Goal: Navigation & Orientation: Find specific page/section

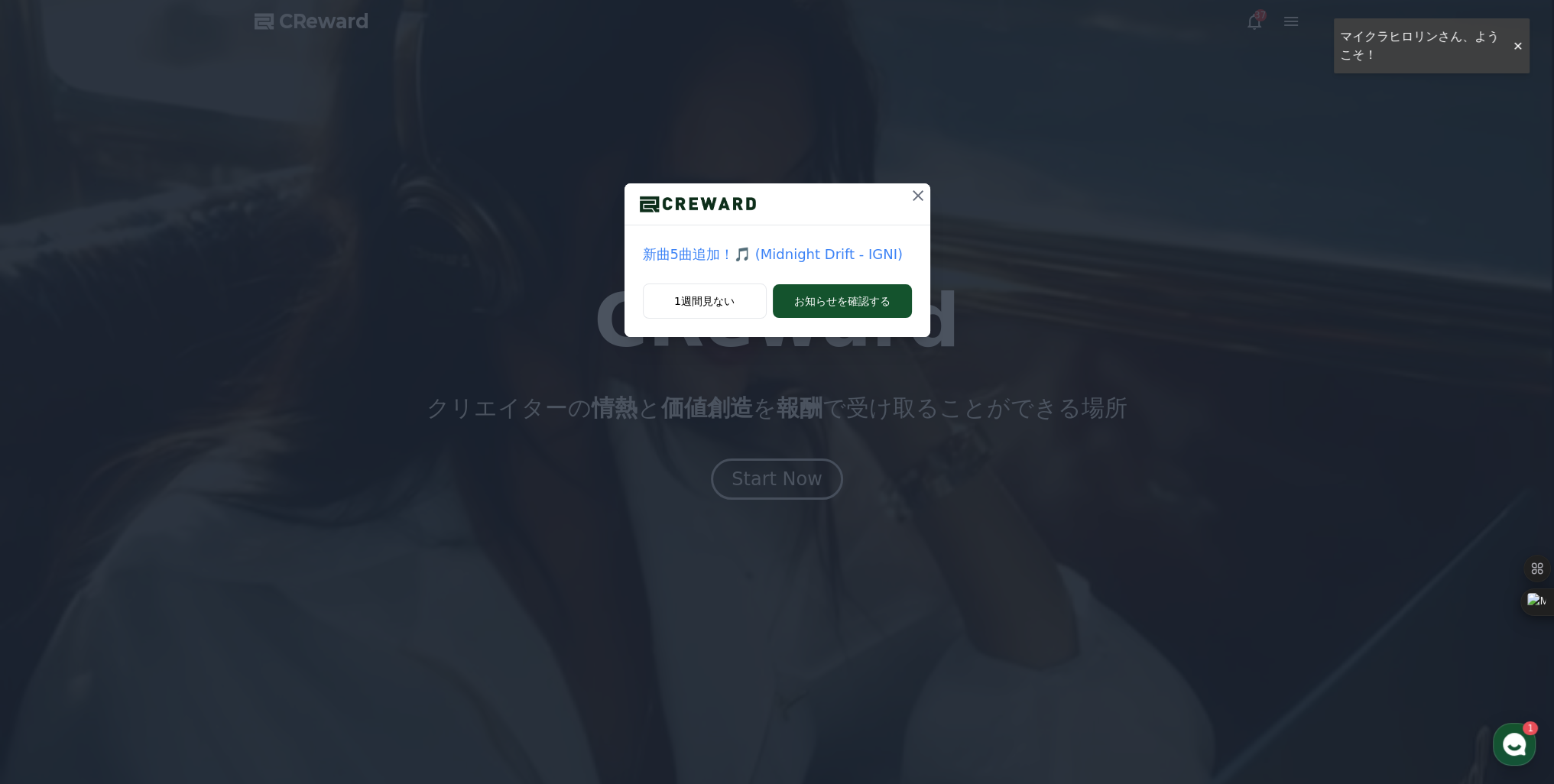
click at [922, 195] on icon at bounding box center [917, 196] width 18 height 18
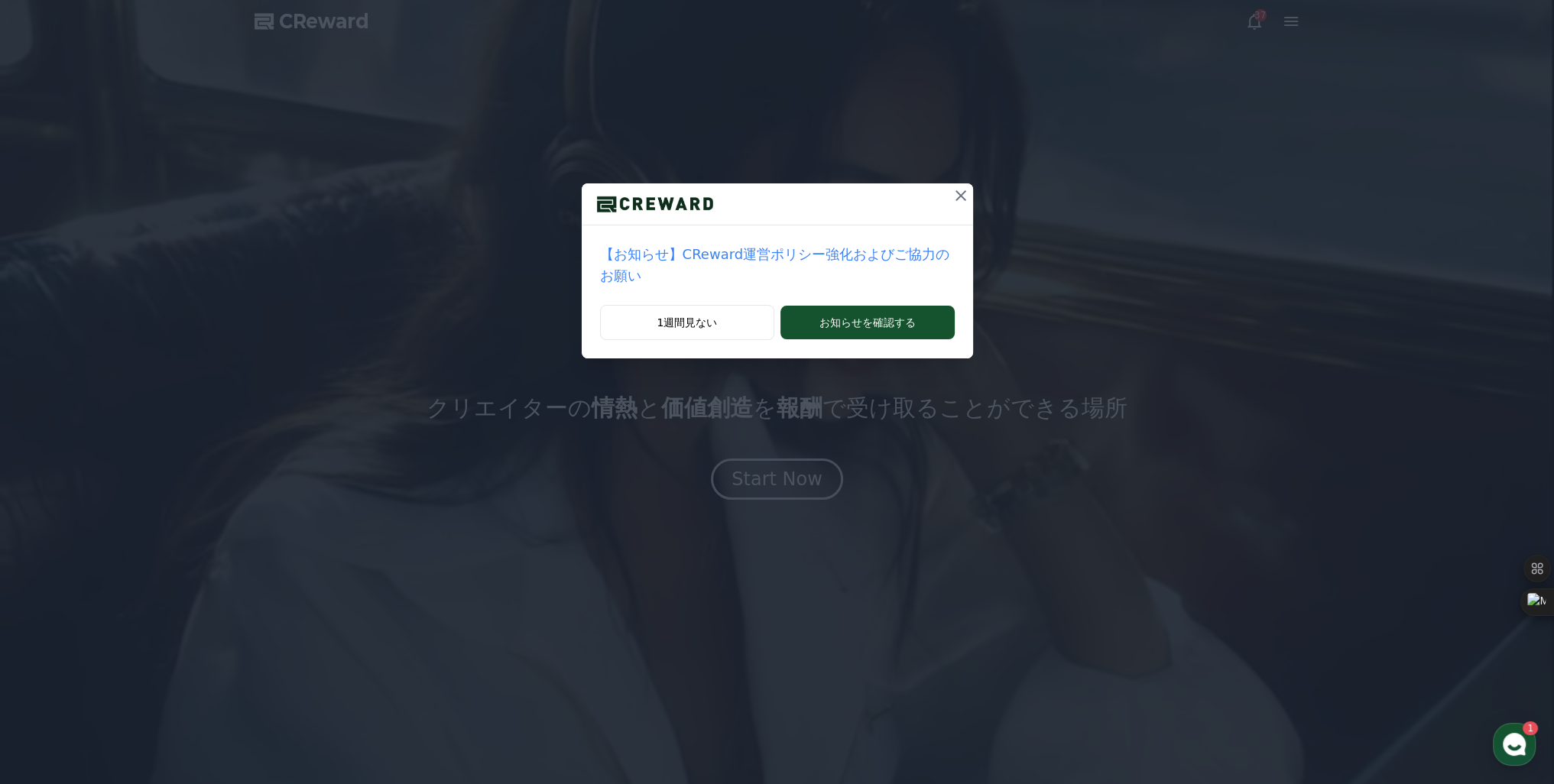
click at [952, 197] on icon at bounding box center [961, 196] width 18 height 18
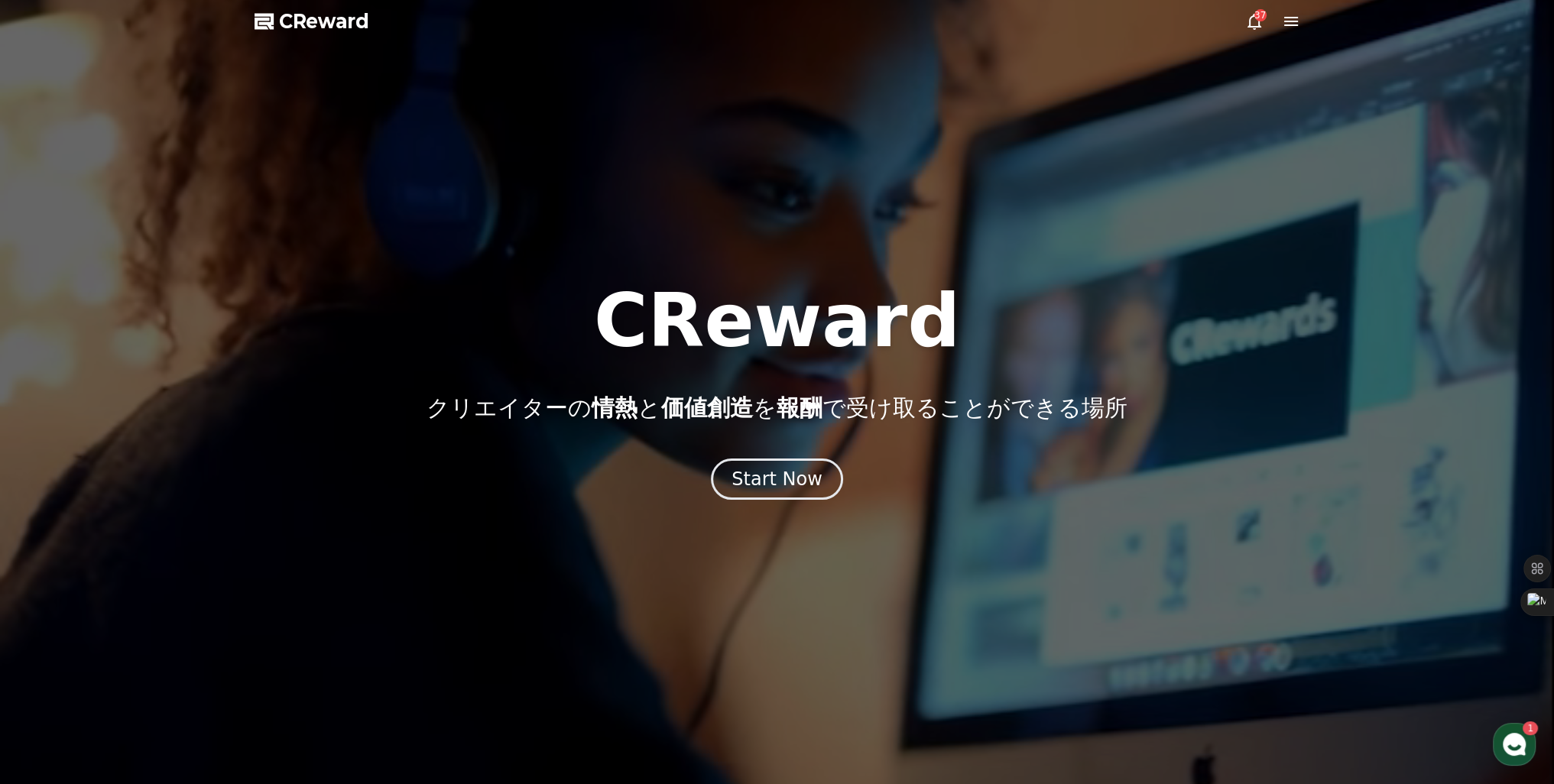
click at [1290, 24] on icon at bounding box center [1290, 21] width 18 height 18
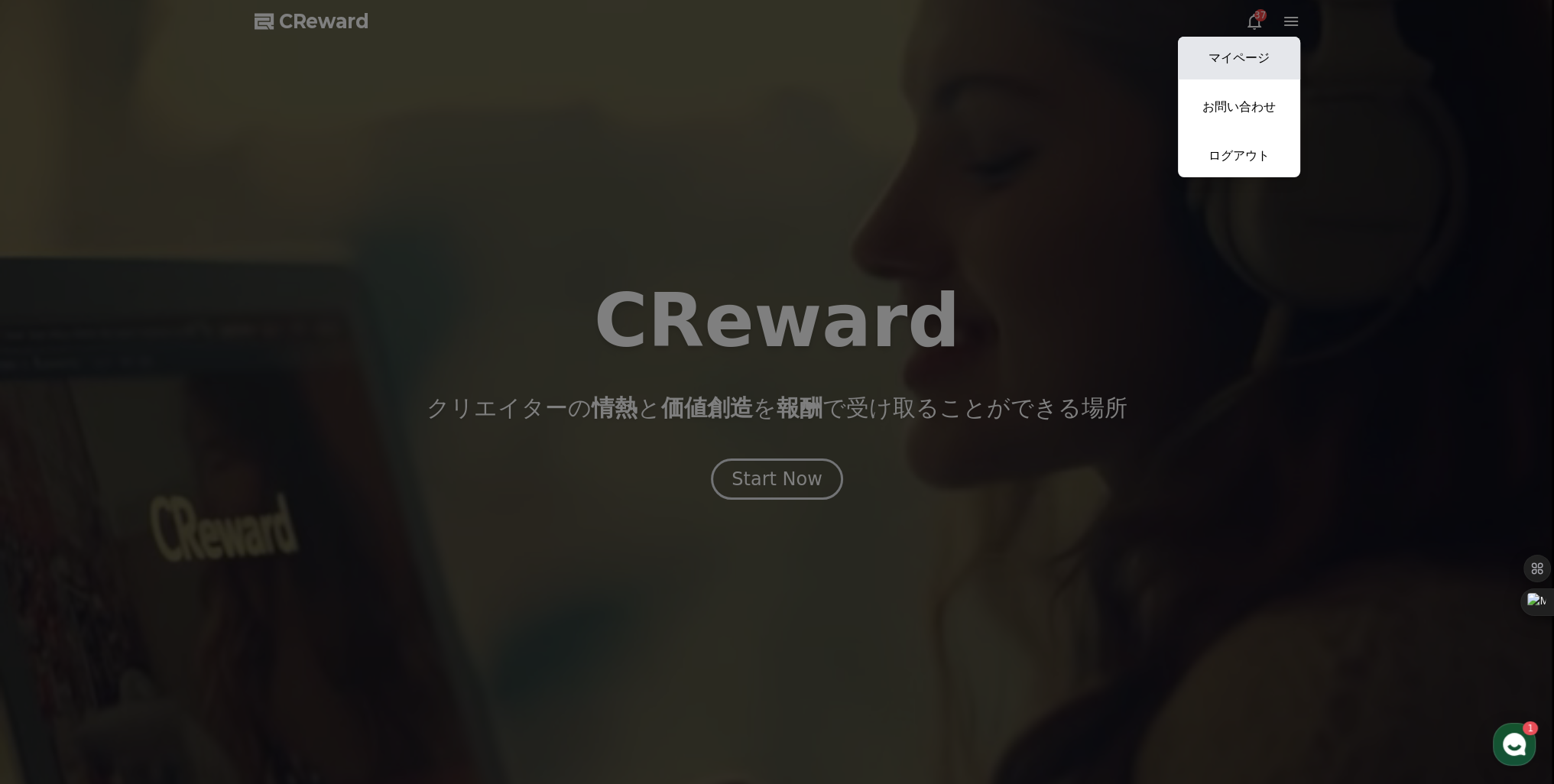
click at [1236, 59] on link "マイページ" at bounding box center [1238, 58] width 122 height 42
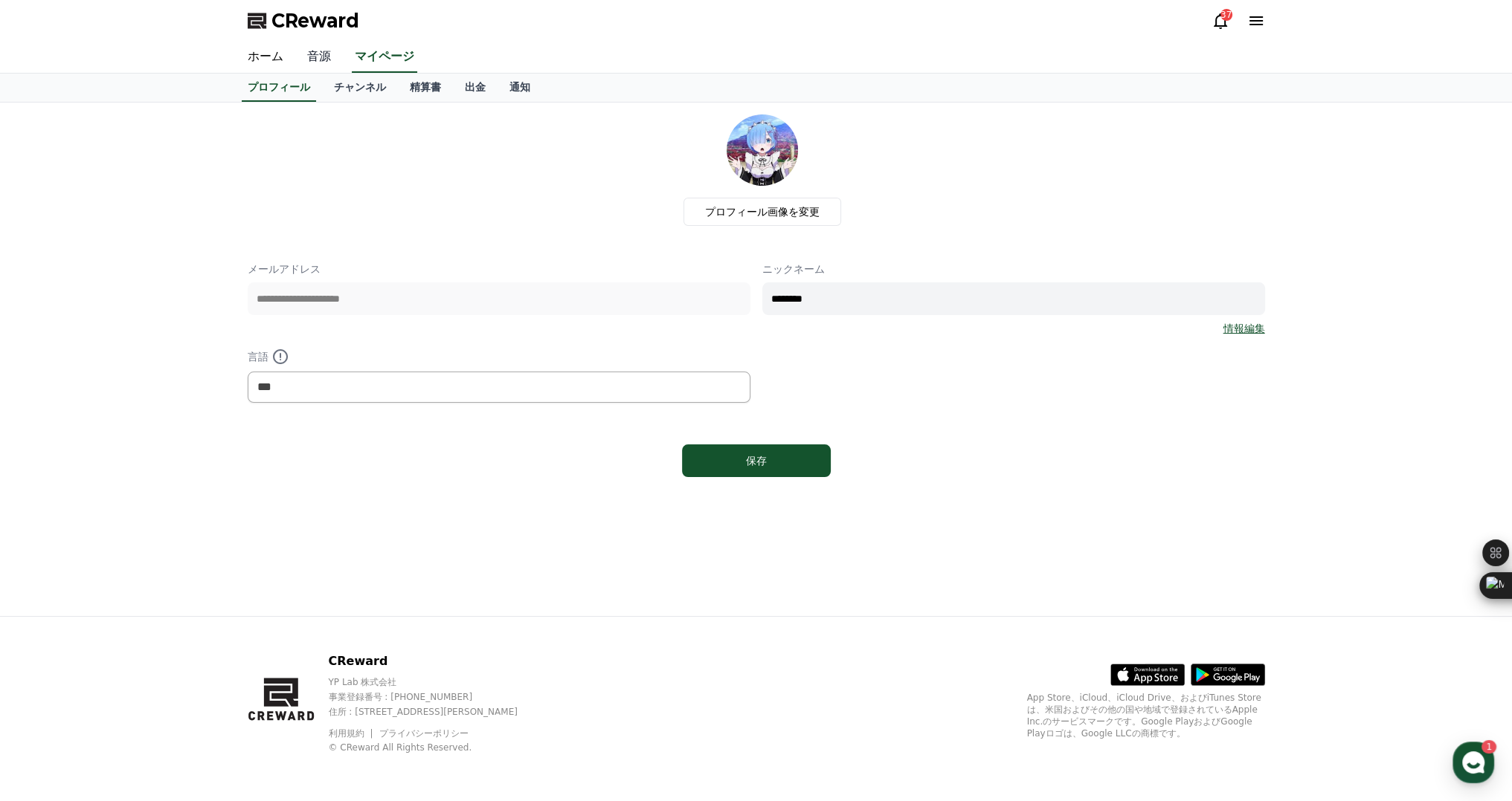
click at [304, 63] on link "音源" at bounding box center [319, 56] width 48 height 31
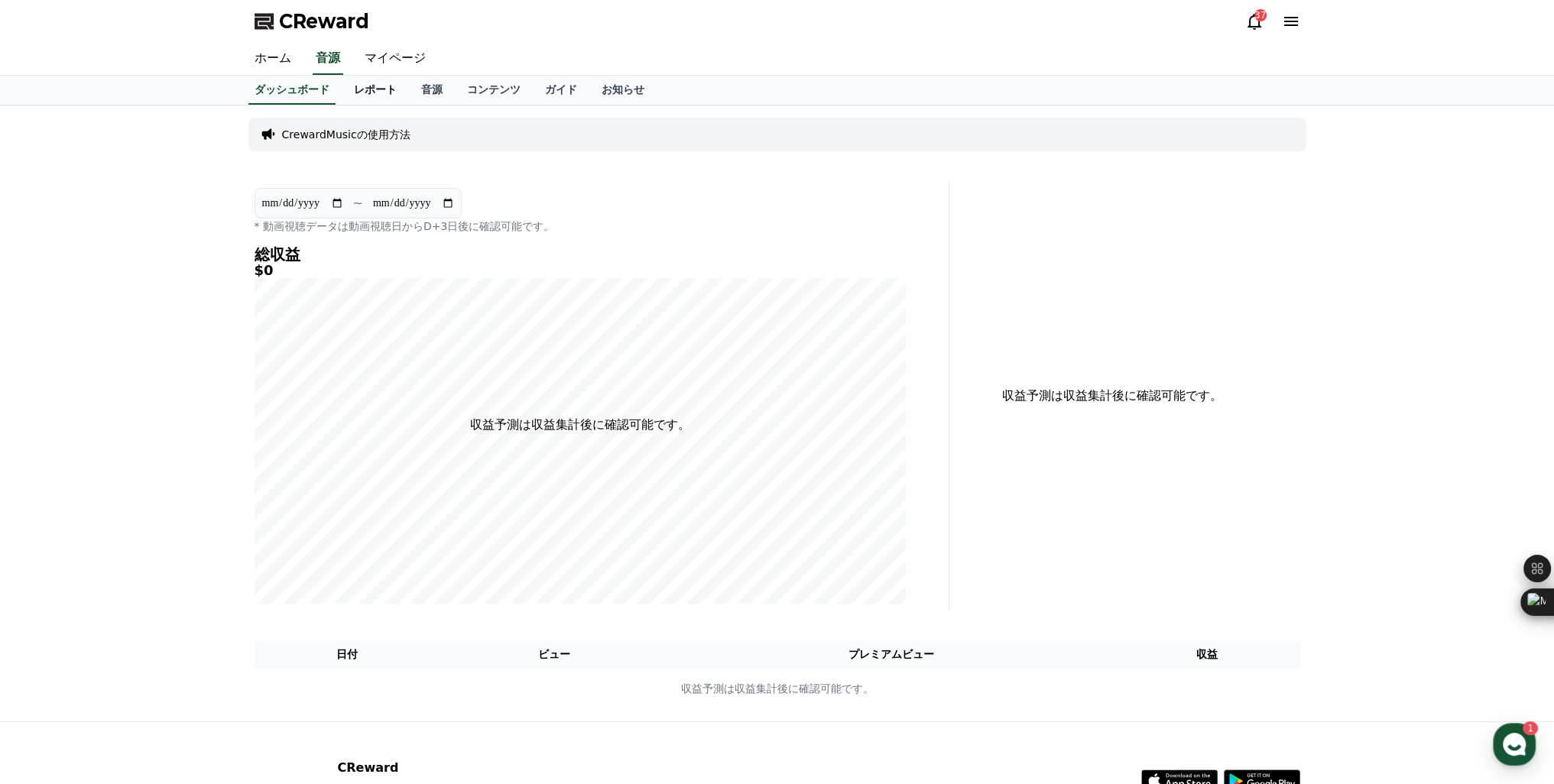
click at [352, 91] on link "レポート" at bounding box center [376, 91] width 67 height 29
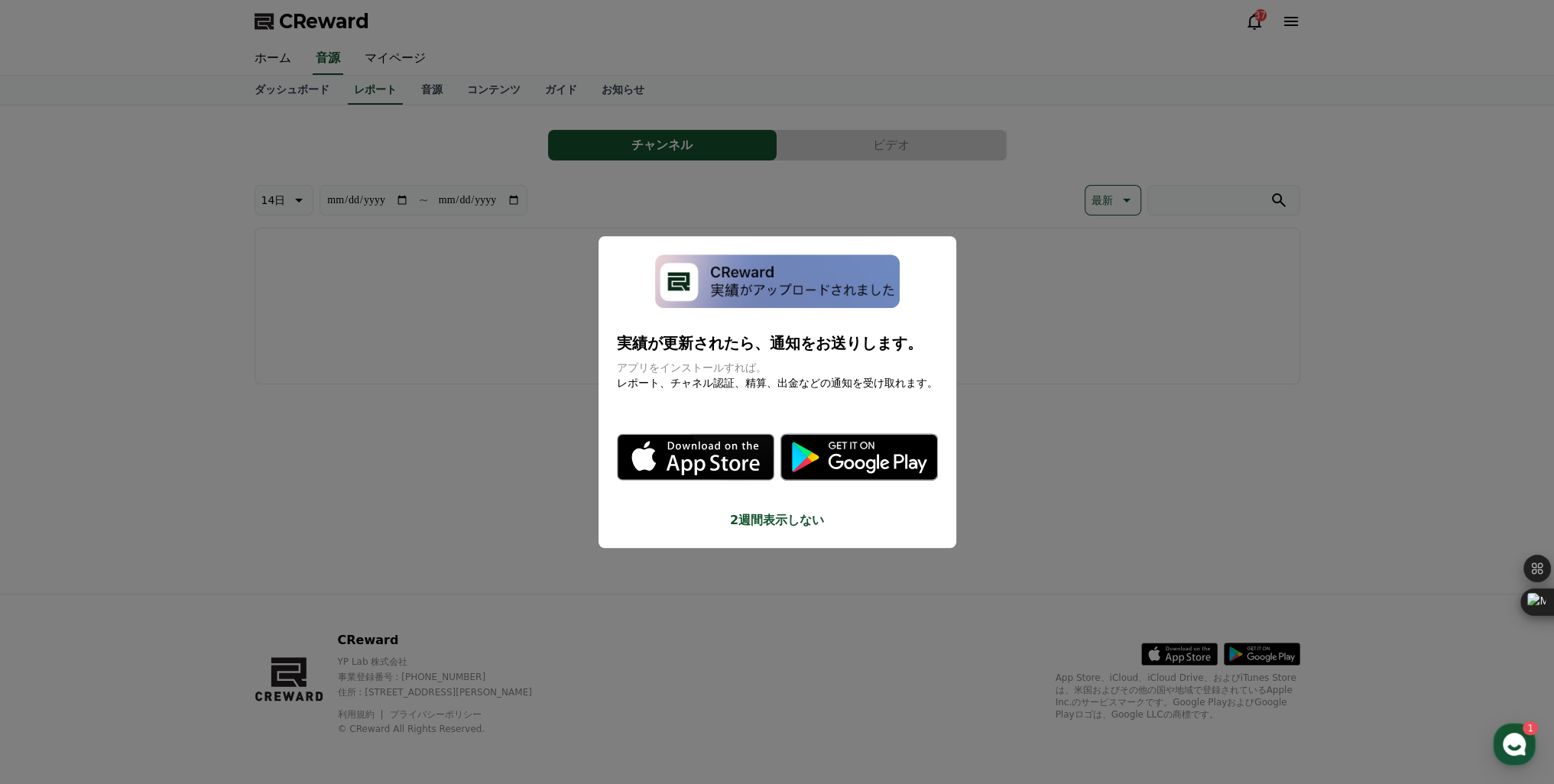
click at [521, 256] on button "close modal" at bounding box center [777, 392] width 1554 height 784
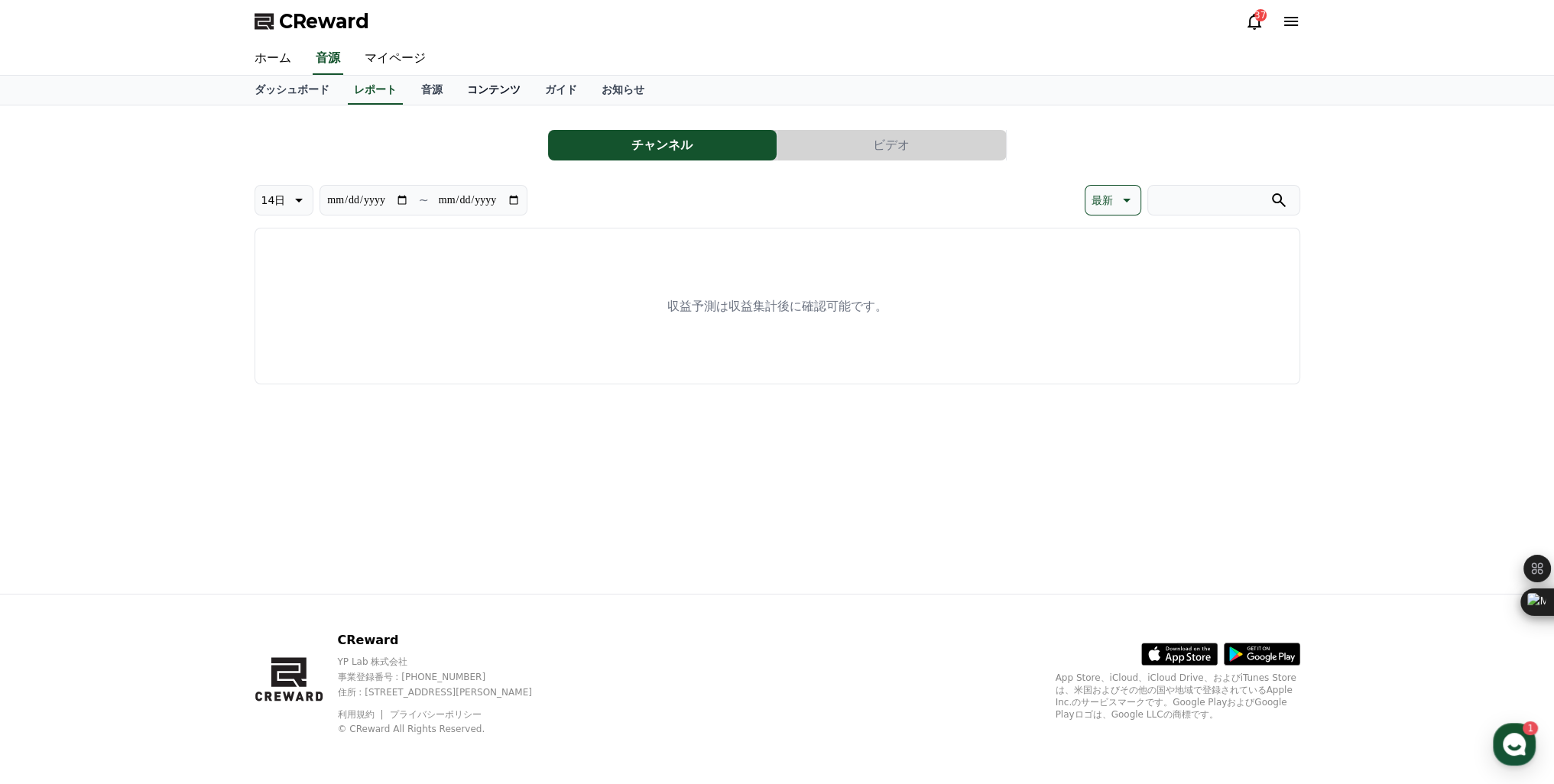
click at [455, 88] on link "コンテンツ" at bounding box center [493, 91] width 78 height 29
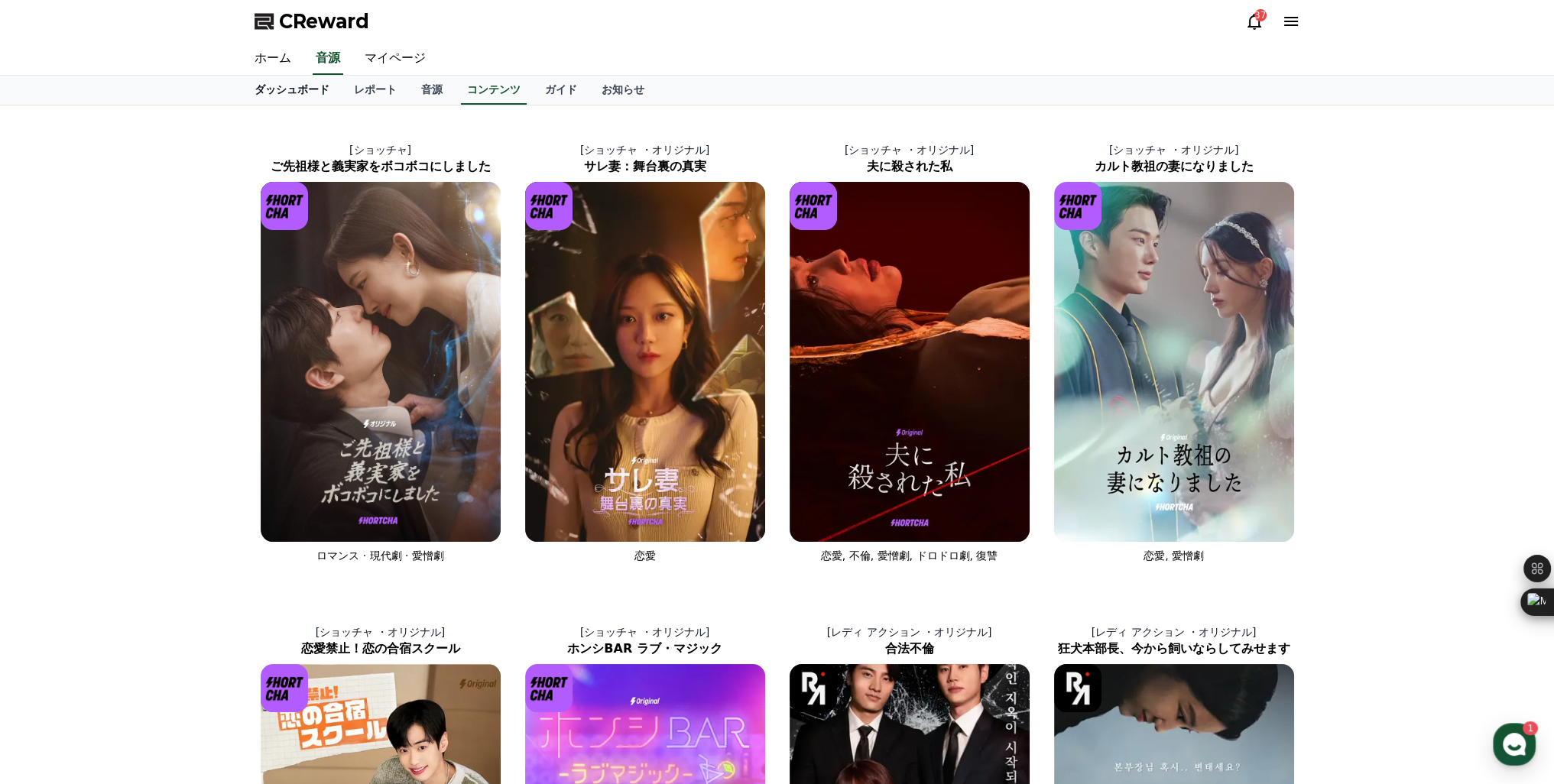
click at [287, 85] on link "ダッシュボード" at bounding box center [291, 91] width 99 height 29
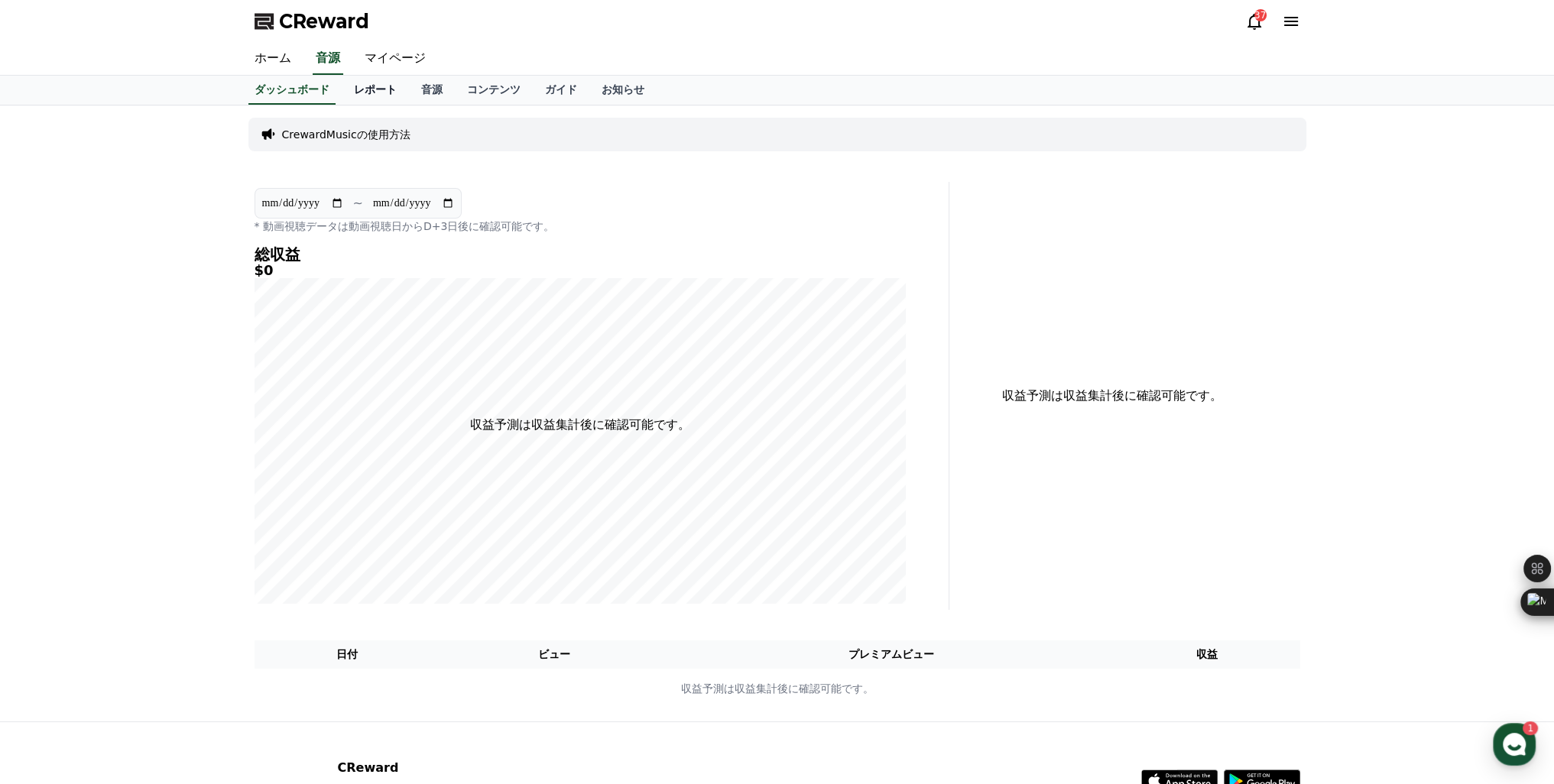
click at [361, 91] on link "レポート" at bounding box center [376, 91] width 67 height 29
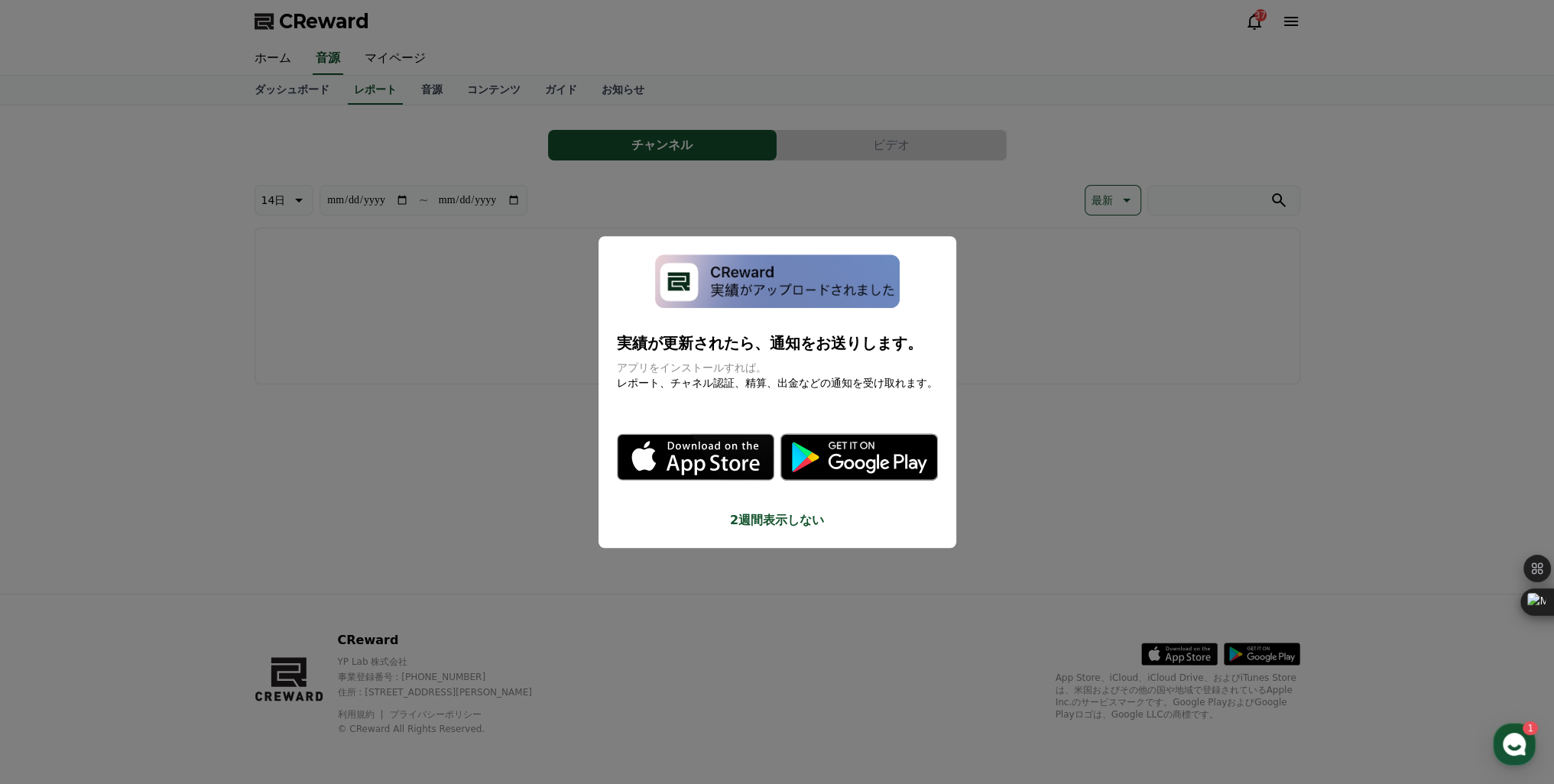
click at [860, 76] on button "close modal" at bounding box center [777, 392] width 1554 height 784
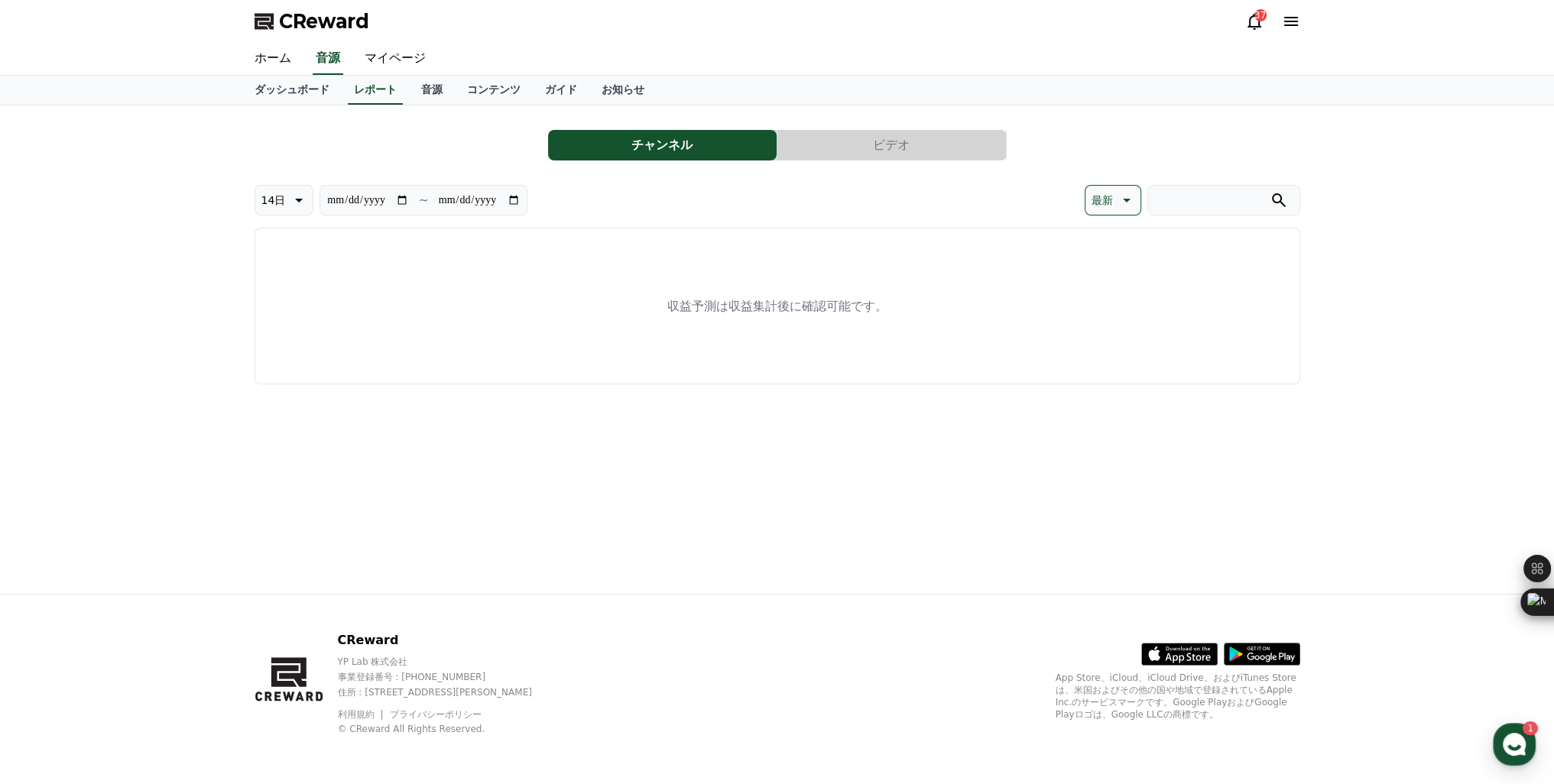
click at [1252, 26] on icon at bounding box center [1253, 21] width 13 height 16
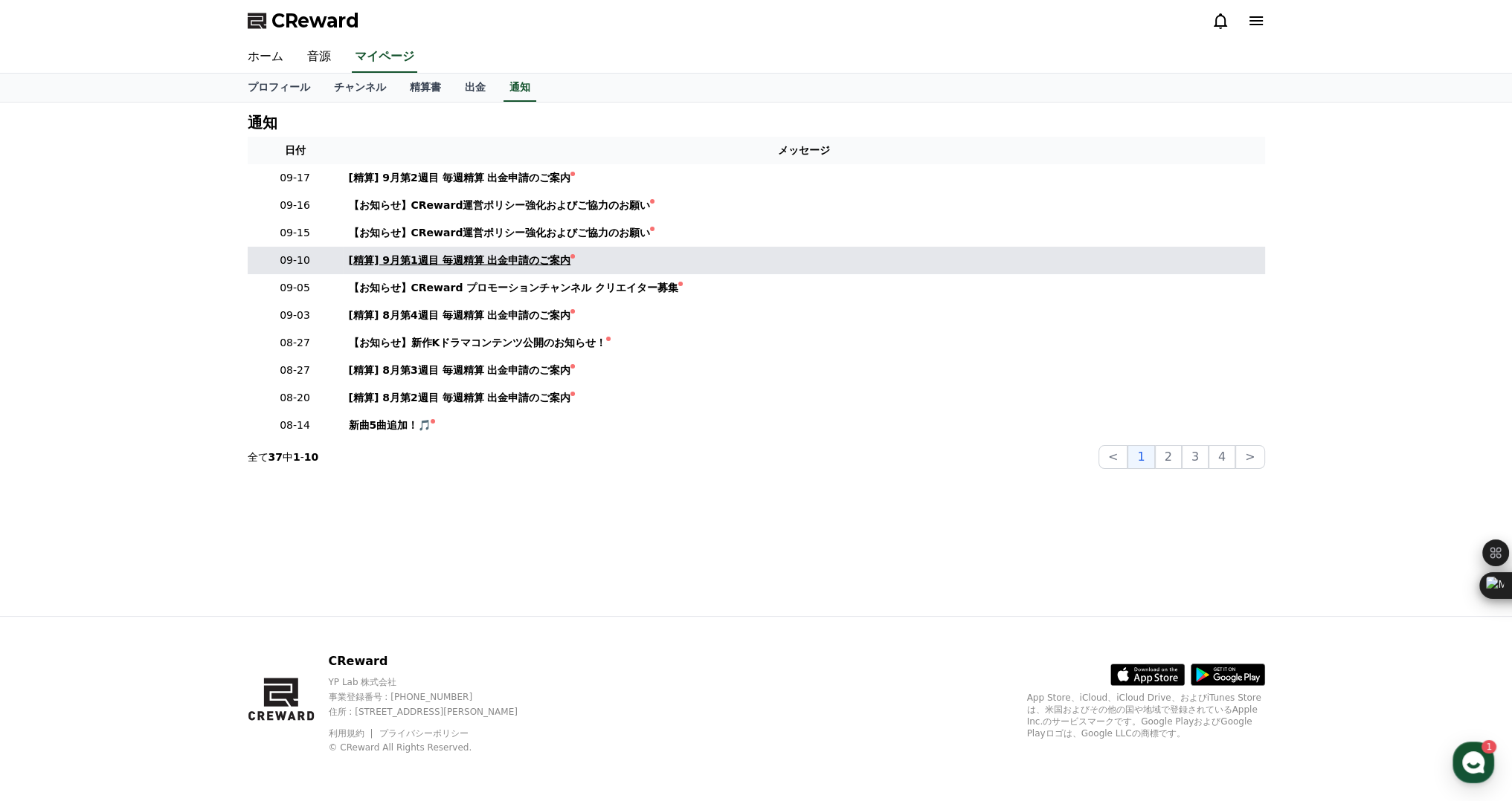
click at [672, 260] on link "[精算] 9月第1週目 毎週精算 出金申請のご案内" at bounding box center [803, 260] width 910 height 16
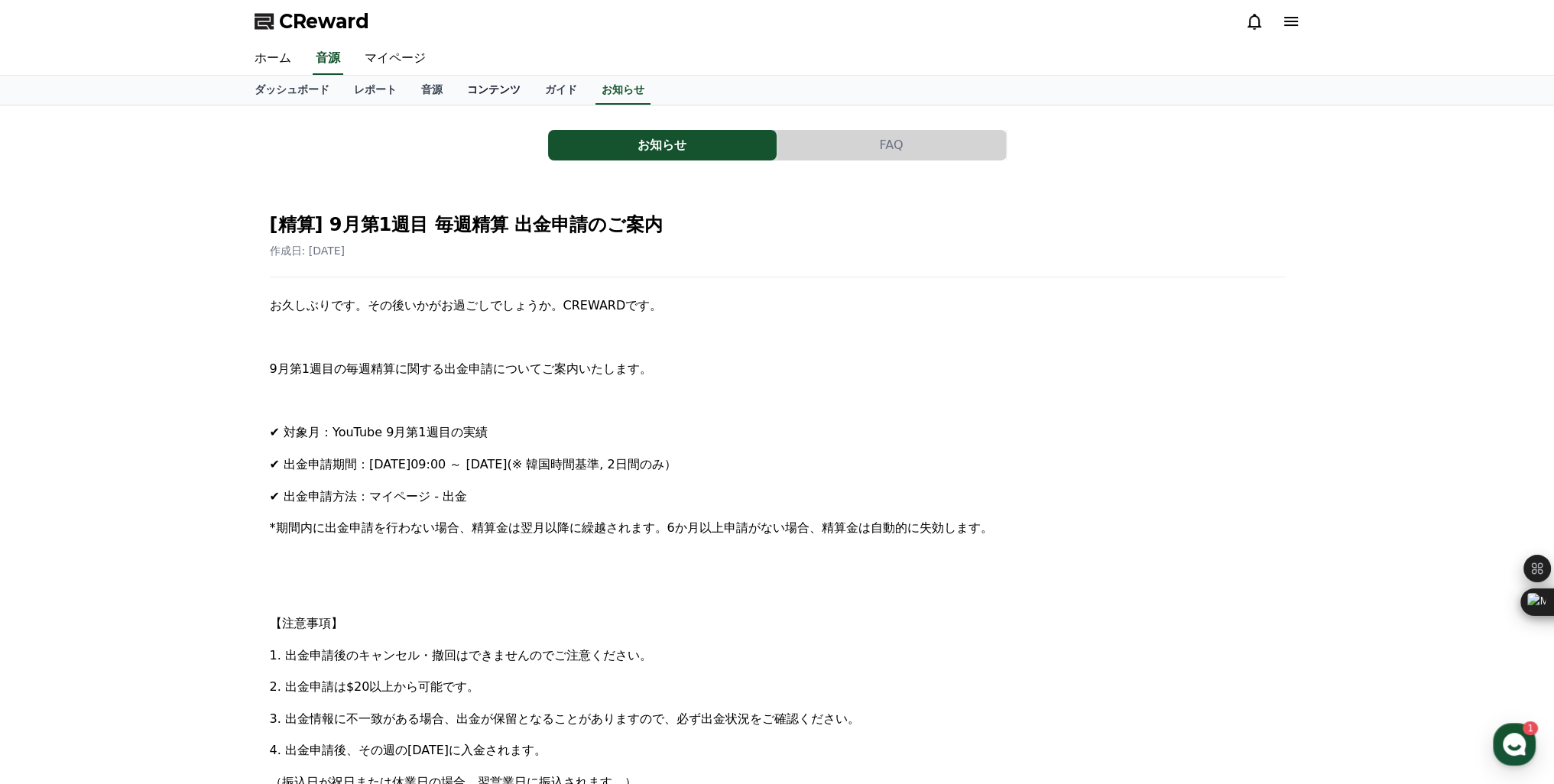
click at [455, 94] on link "コンテンツ" at bounding box center [493, 91] width 78 height 29
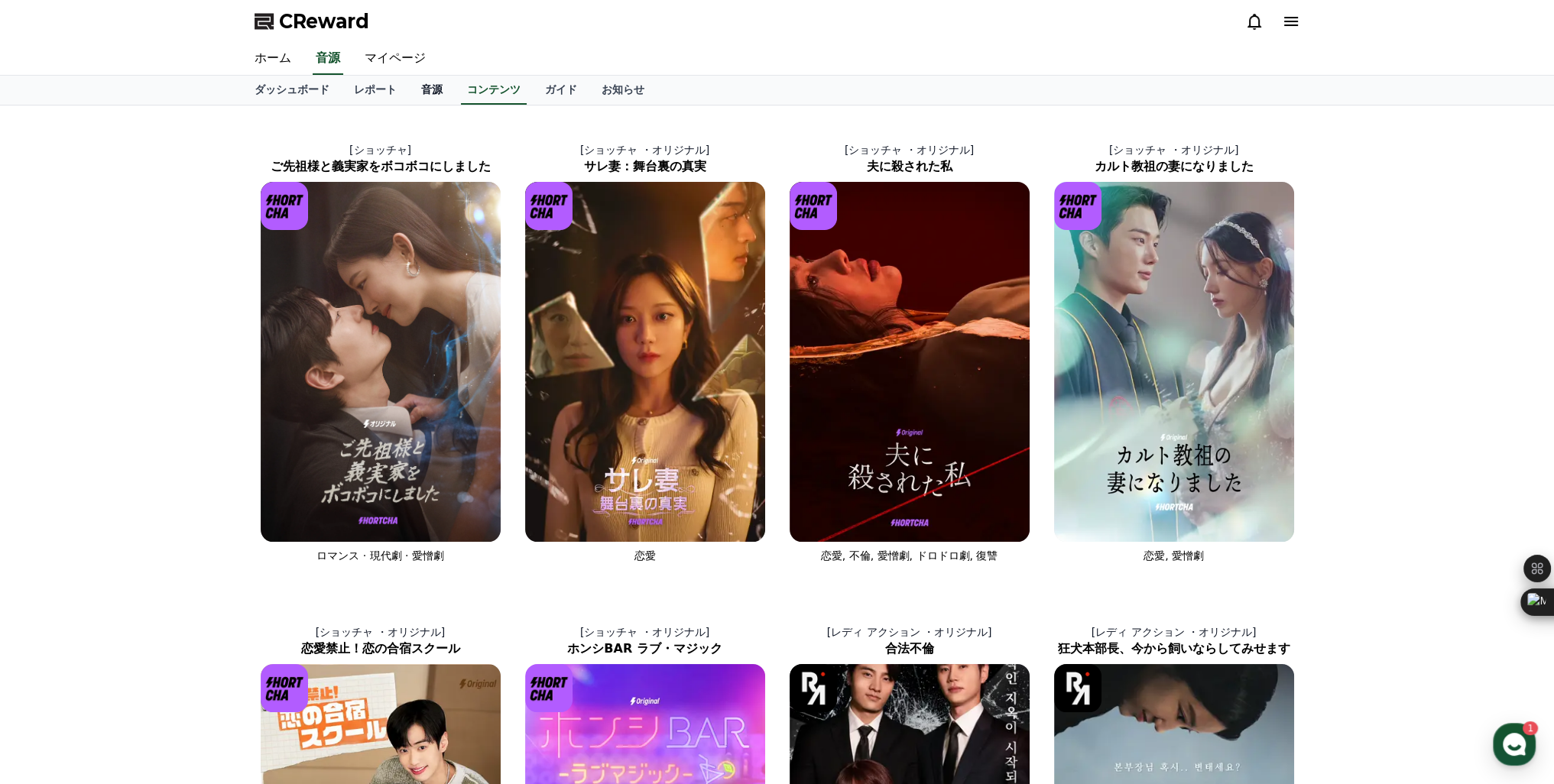
click at [408, 91] on link "音源" at bounding box center [432, 91] width 46 height 29
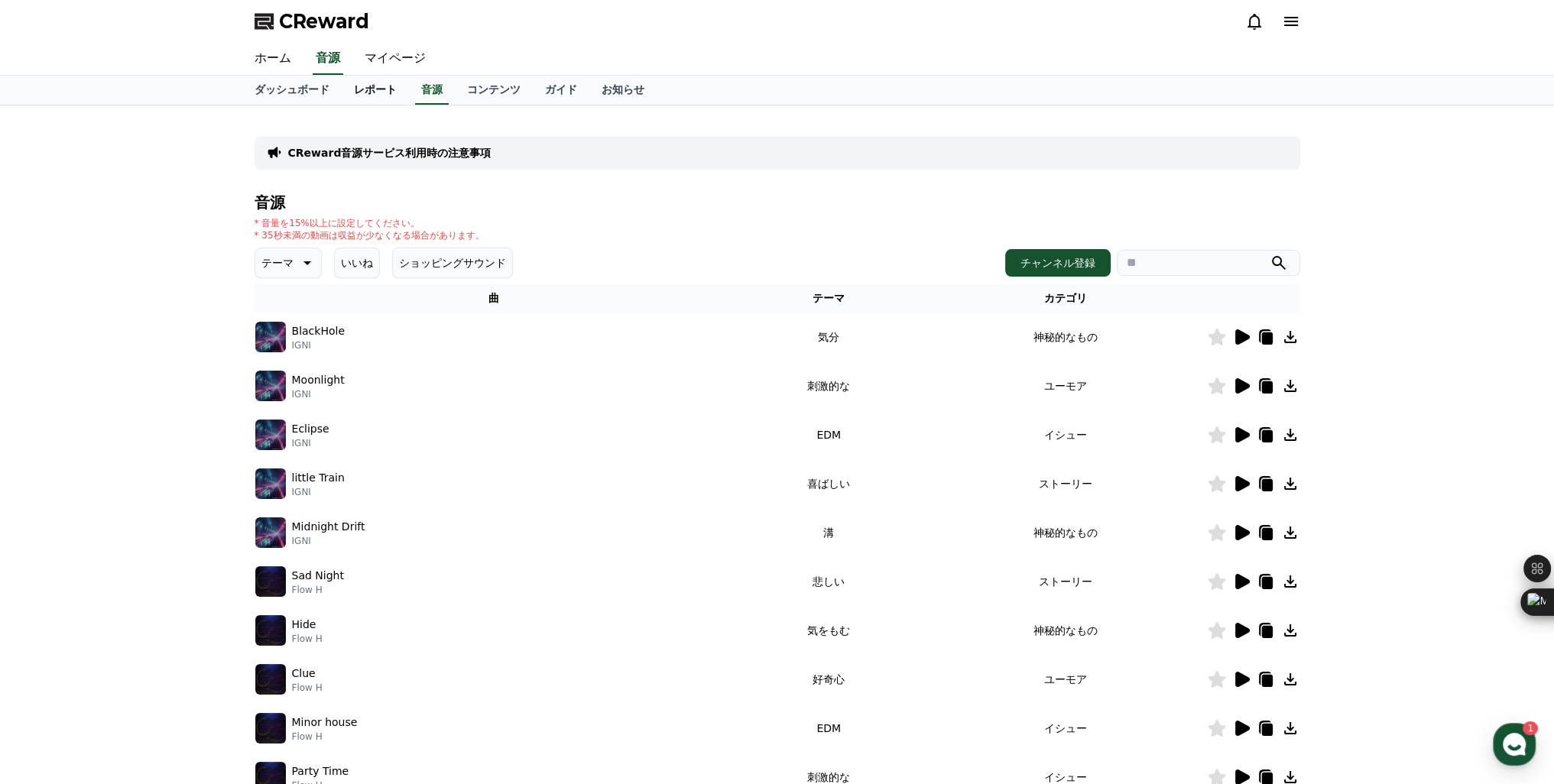
click at [353, 90] on link "レポート" at bounding box center [376, 91] width 67 height 29
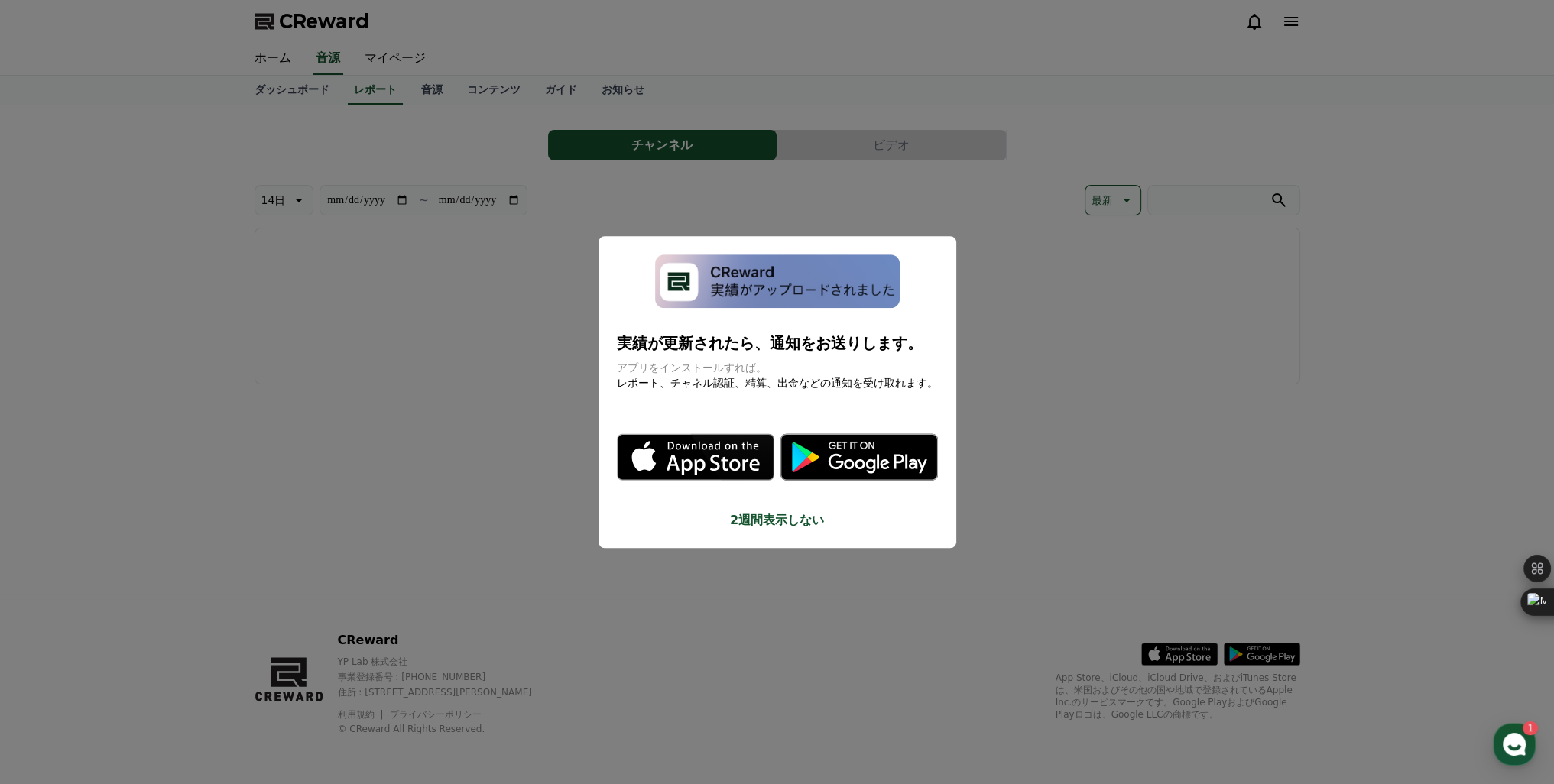
click at [370, 57] on button "close modal" at bounding box center [777, 392] width 1554 height 784
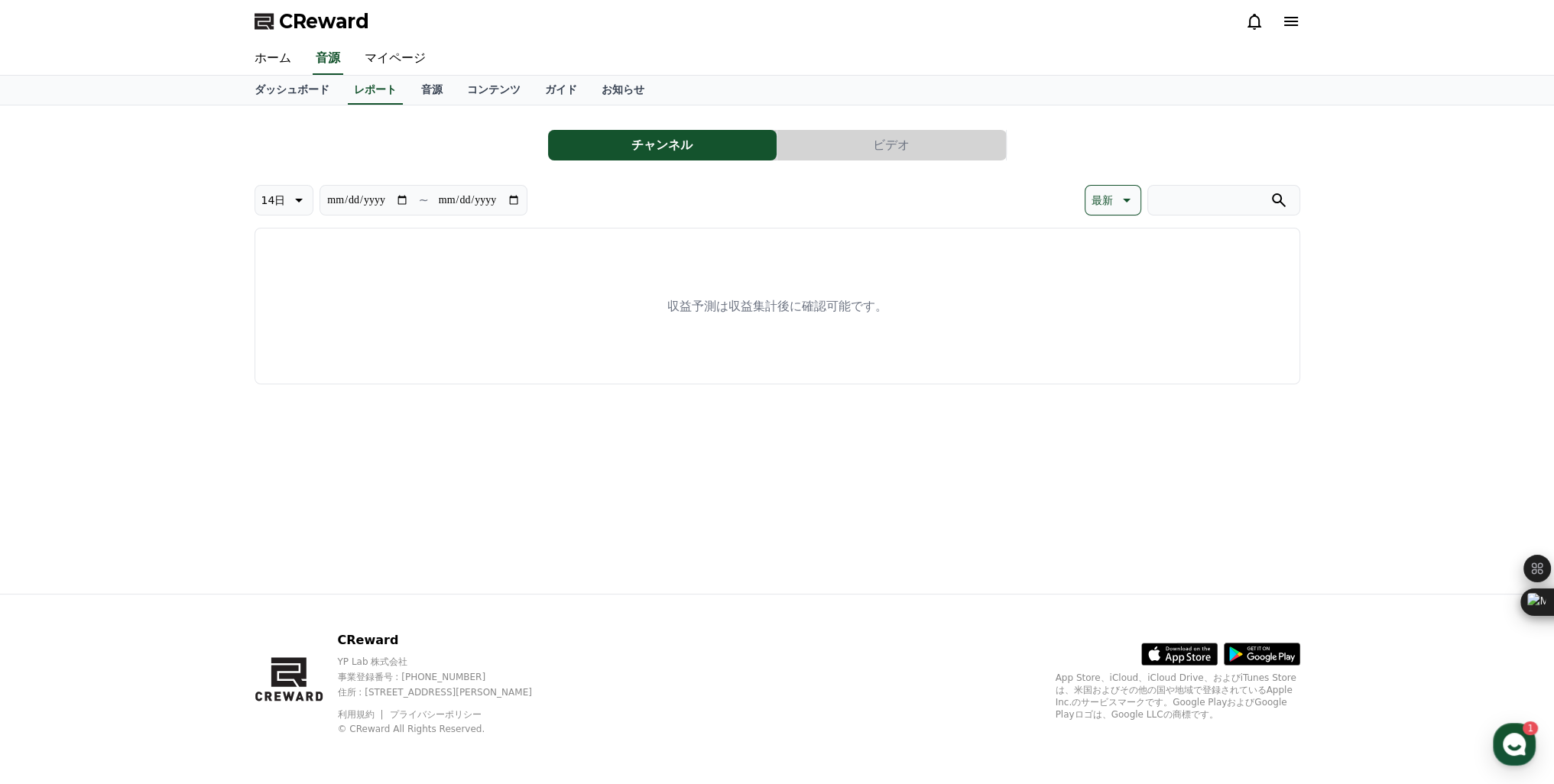
click at [370, 57] on link "マイページ" at bounding box center [395, 58] width 86 height 32
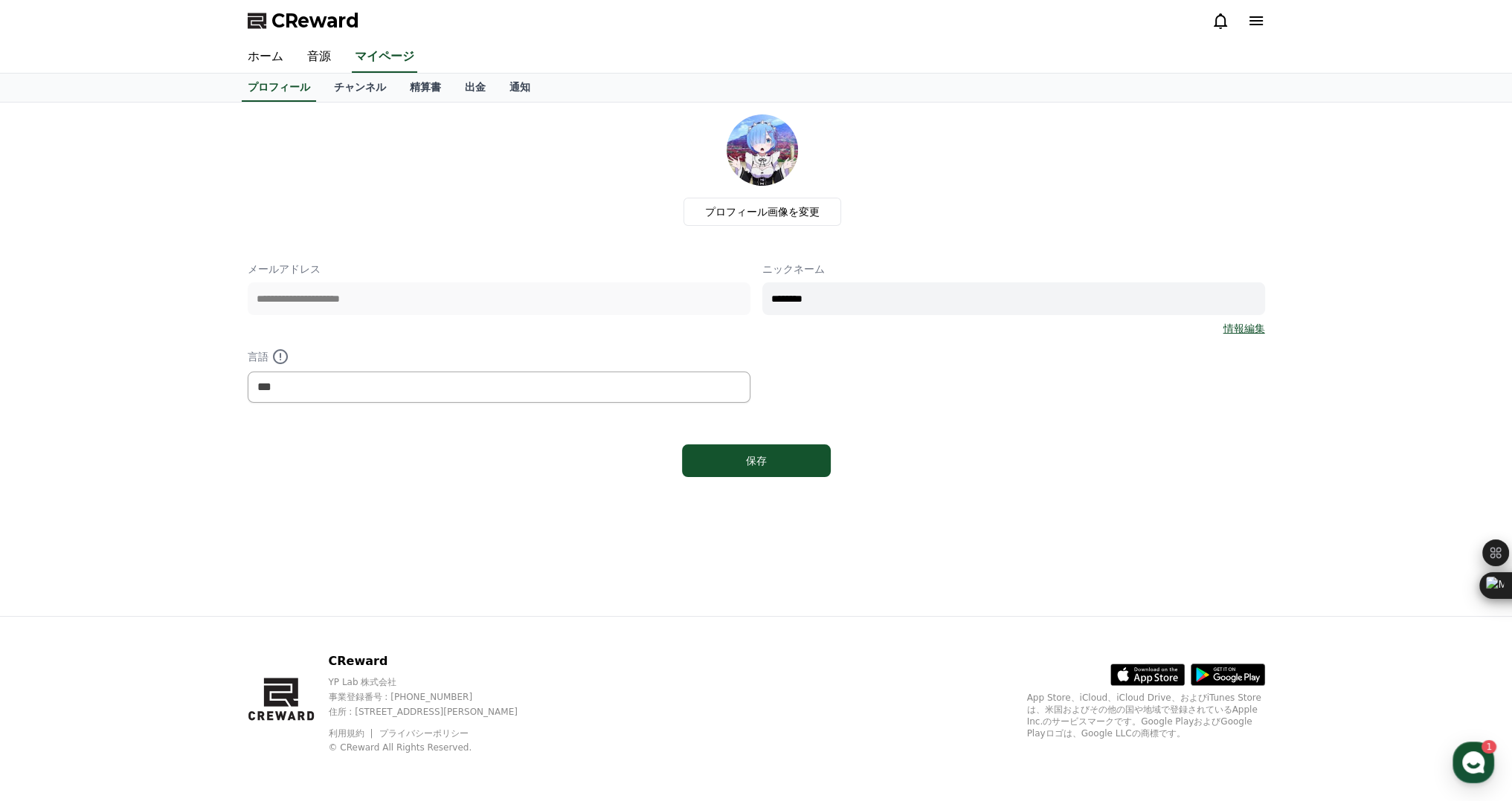
click at [1258, 27] on icon at bounding box center [1255, 21] width 18 height 18
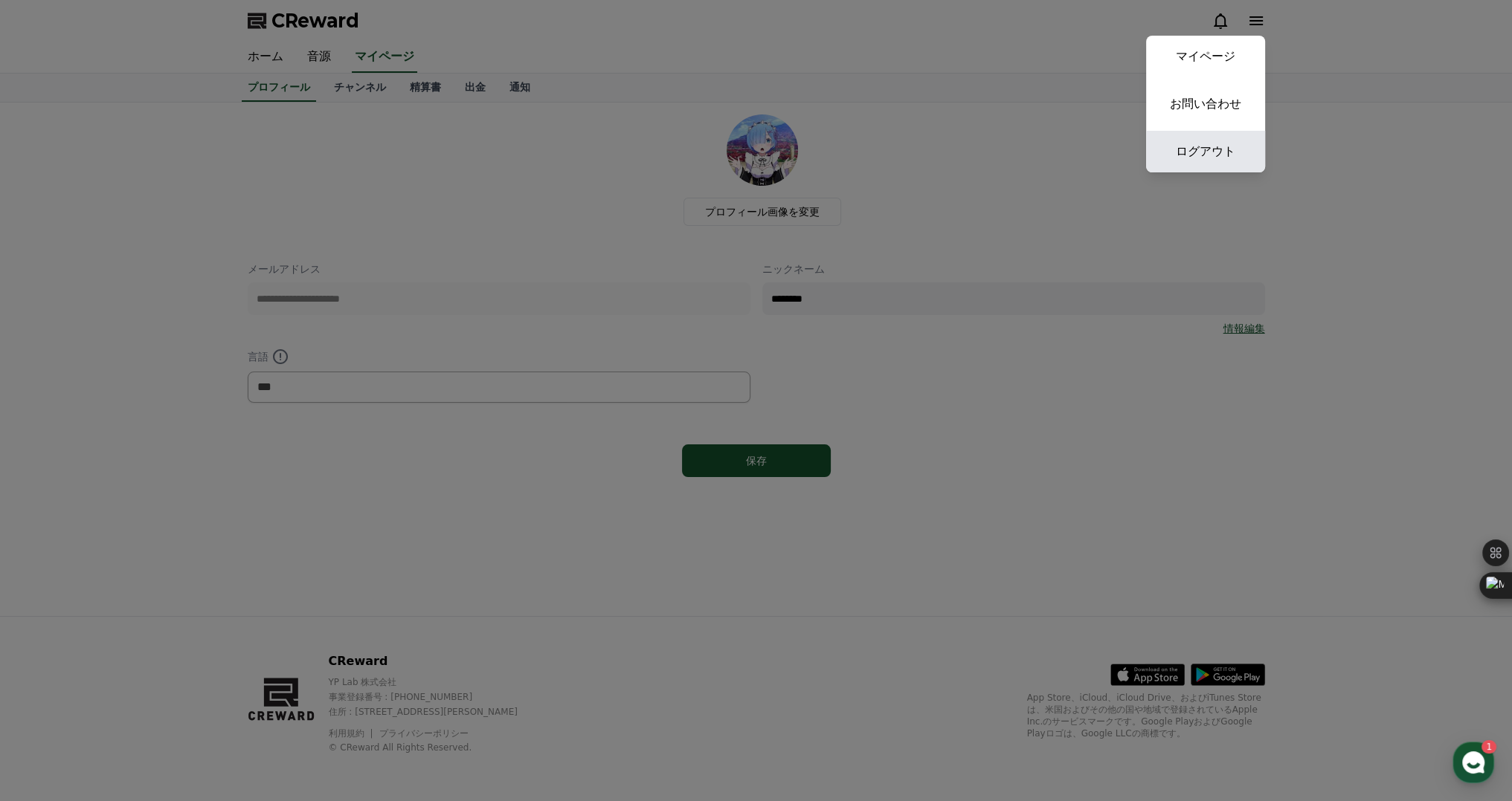
click at [1207, 143] on link "ログアウト" at bounding box center [1205, 152] width 119 height 41
